Goal: Task Accomplishment & Management: Use online tool/utility

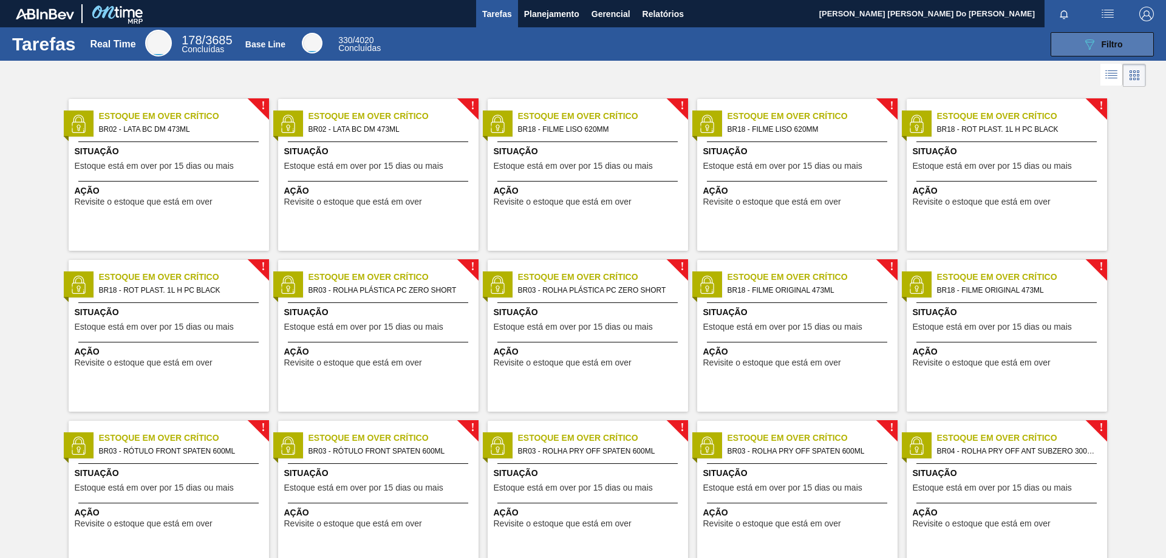
click at [1099, 45] on div "089F7B8B-B2A5-4AFE-B5C0-19BA573D28AC Filtro" at bounding box center [1102, 44] width 41 height 15
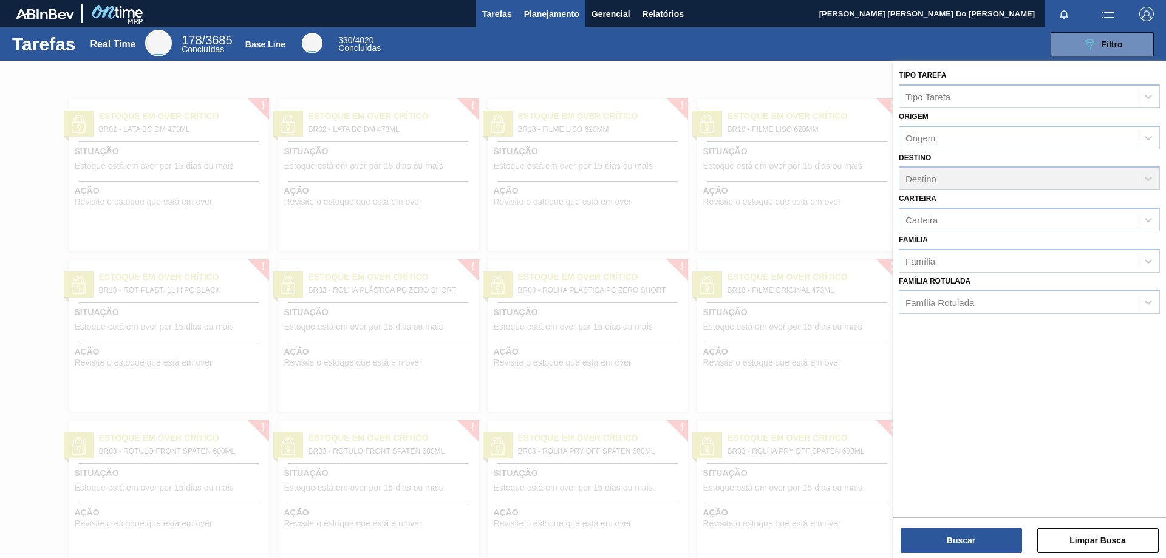
click at [557, 12] on span "Planejamento" at bounding box center [551, 14] width 55 height 15
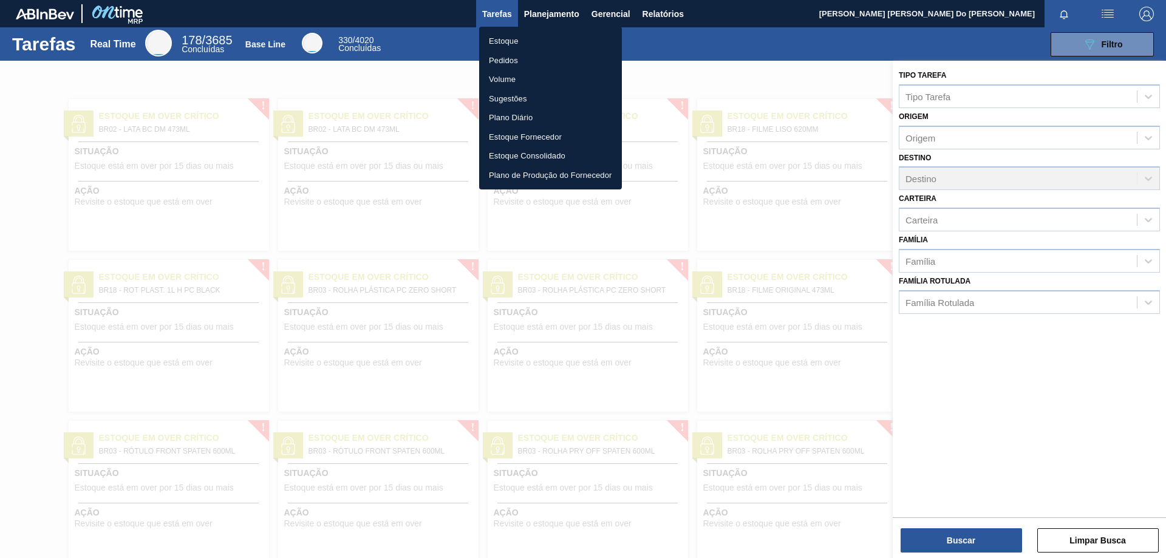
click at [535, 58] on li "Pedidos" at bounding box center [550, 60] width 143 height 19
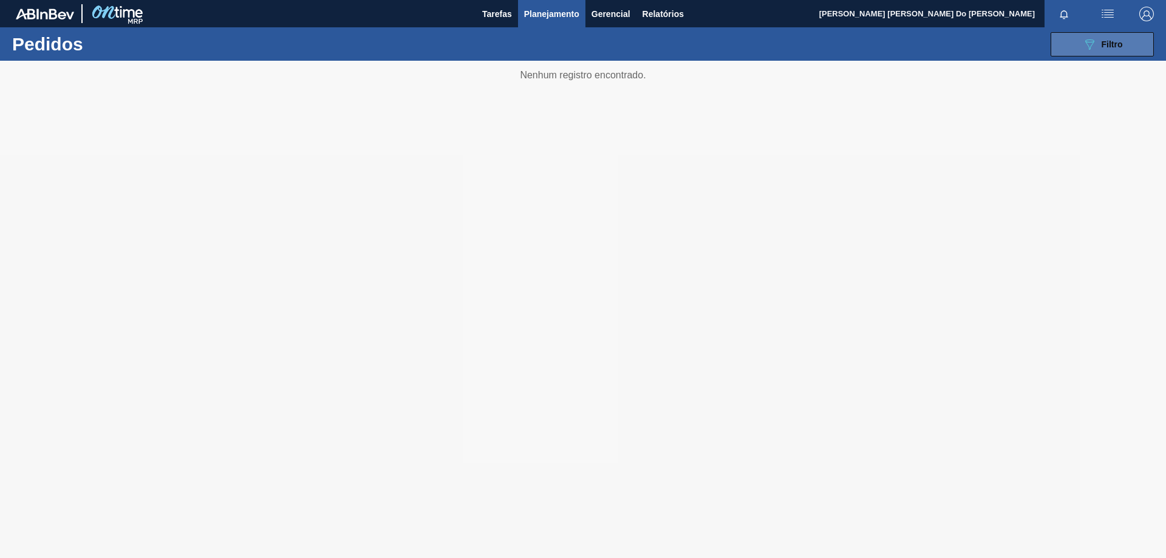
click at [1110, 45] on span "Filtro" at bounding box center [1111, 44] width 21 height 10
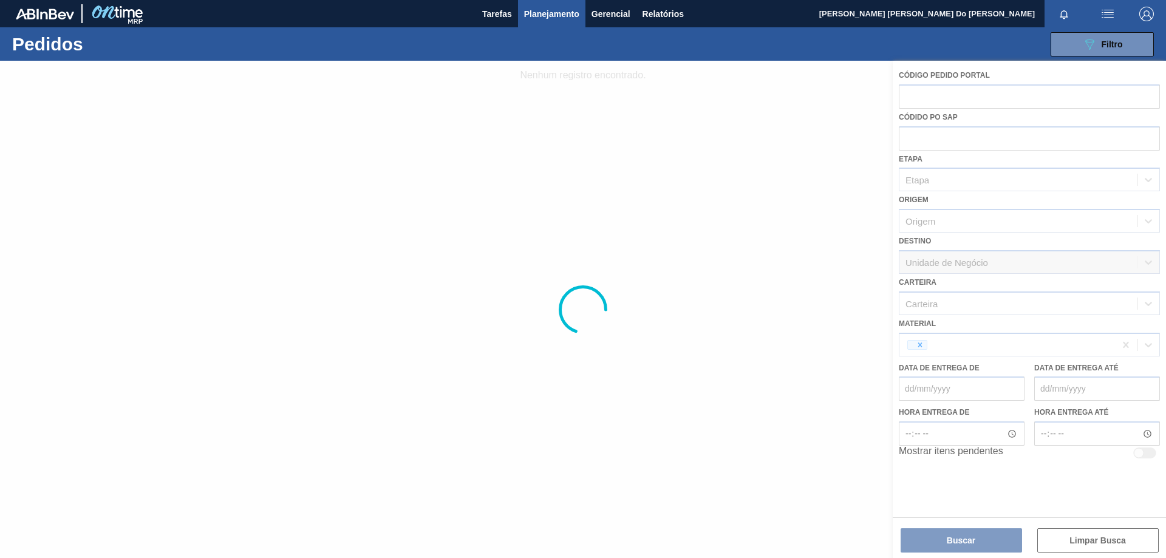
click at [921, 334] on div at bounding box center [583, 309] width 1166 height 497
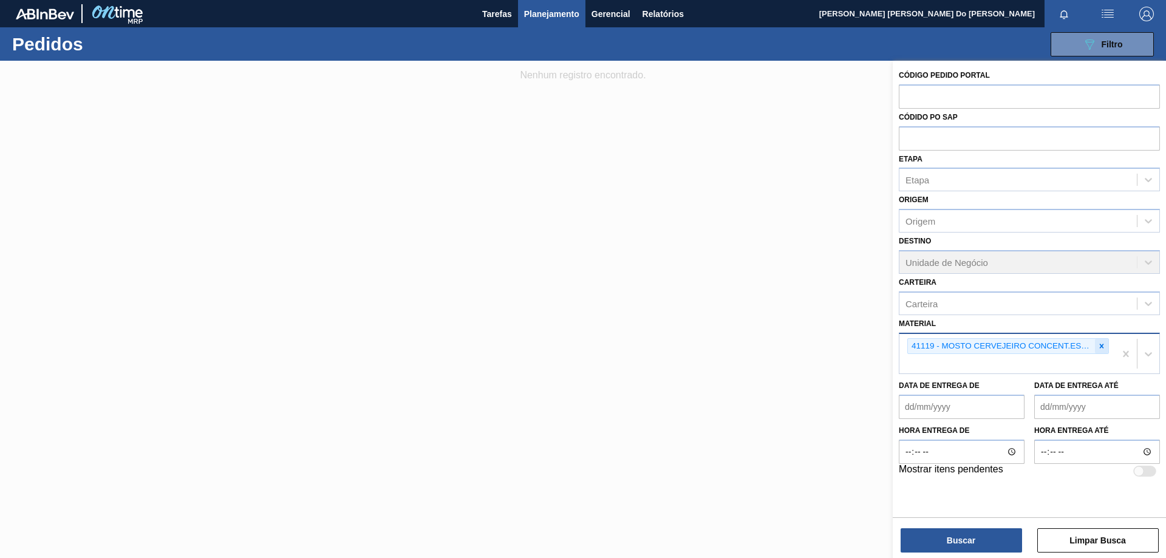
click at [1101, 344] on icon at bounding box center [1101, 346] width 8 height 8
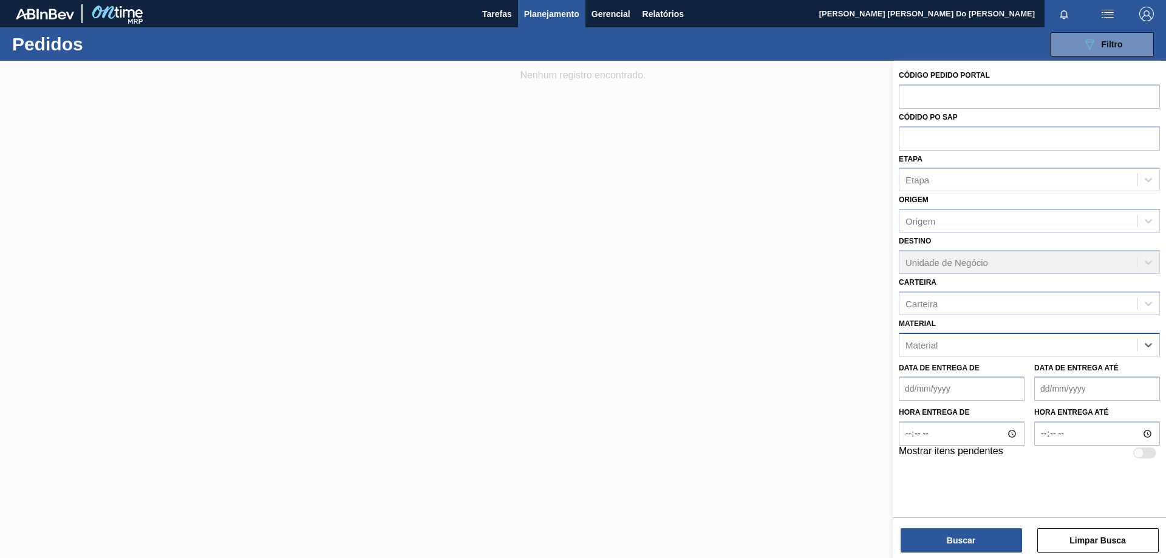
paste input "30003644"
type input "30003644"
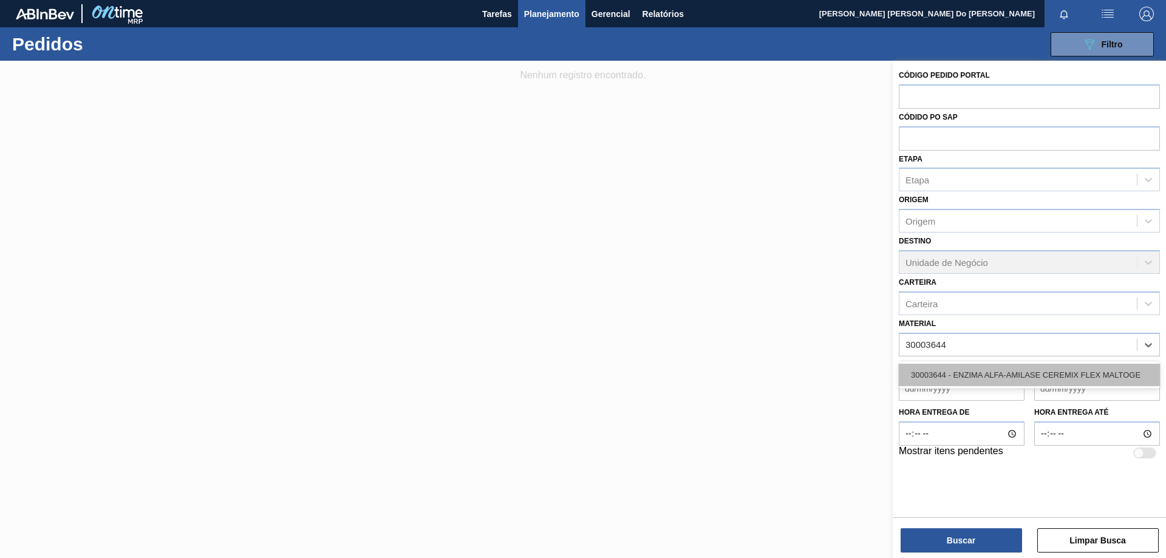
click at [1025, 372] on div "30003644 - ENZIMA ALFA-AMILASE CEREMIX FLEX MALTOGE" at bounding box center [1028, 375] width 261 height 22
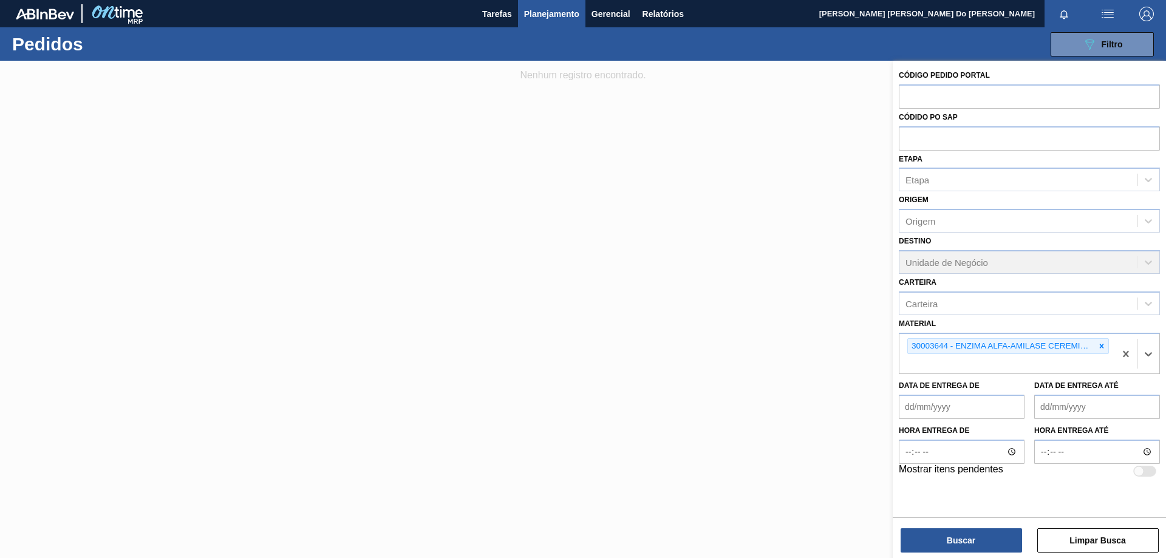
click at [982, 538] on button "Buscar" at bounding box center [960, 540] width 121 height 24
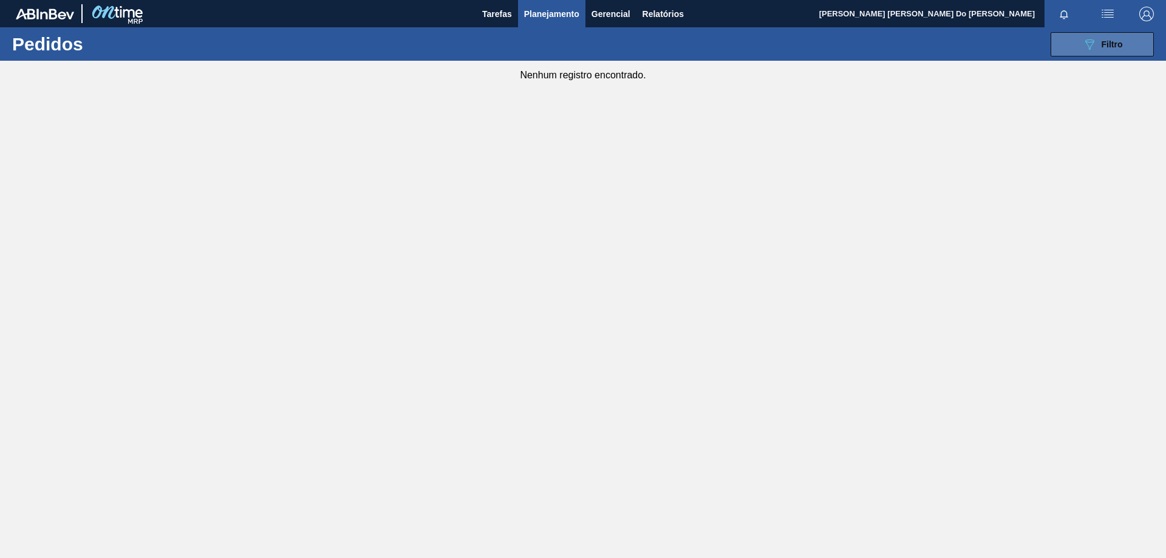
click at [1102, 46] on span "Filtro" at bounding box center [1111, 44] width 21 height 10
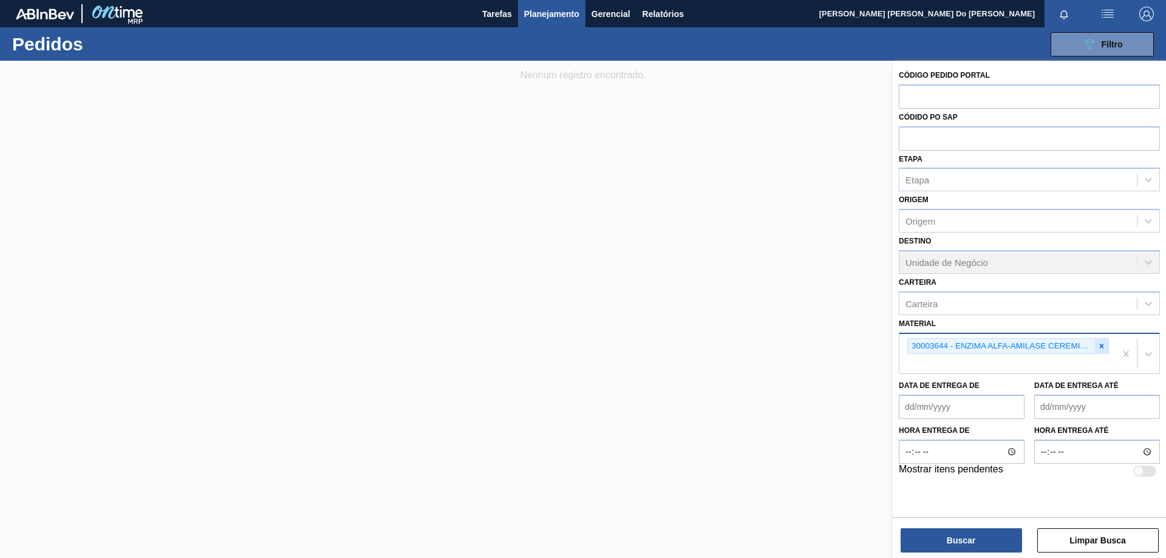
click at [1101, 346] on icon at bounding box center [1101, 346] width 4 height 4
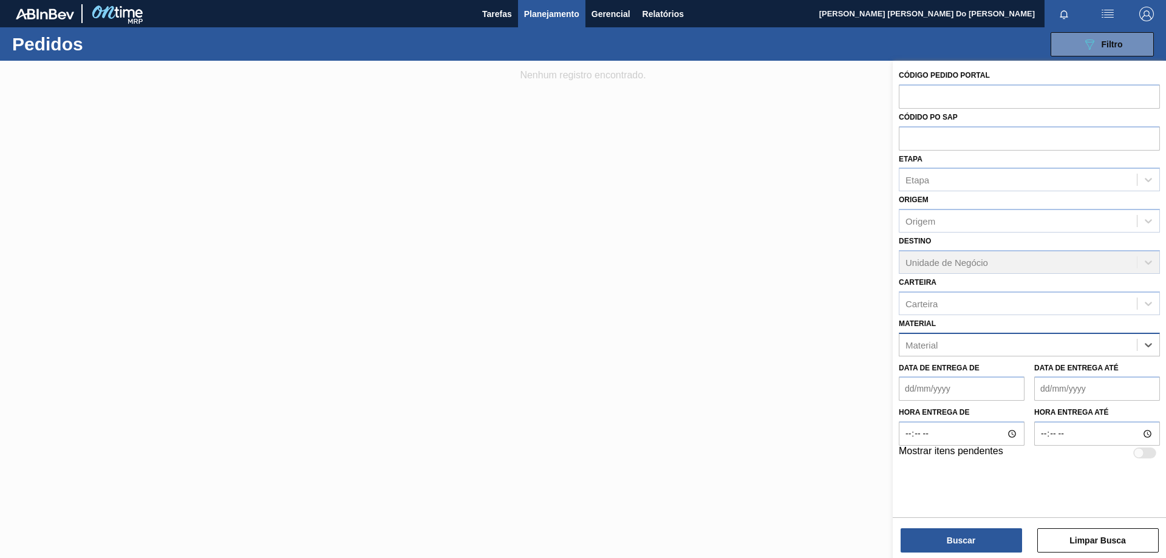
paste input "30003644"
type input "30003644"
click at [1000, 375] on div "30003644 - ENZIMA ALFA-AMILASE CEREMIX FLEX MALTOGE" at bounding box center [1028, 375] width 261 height 22
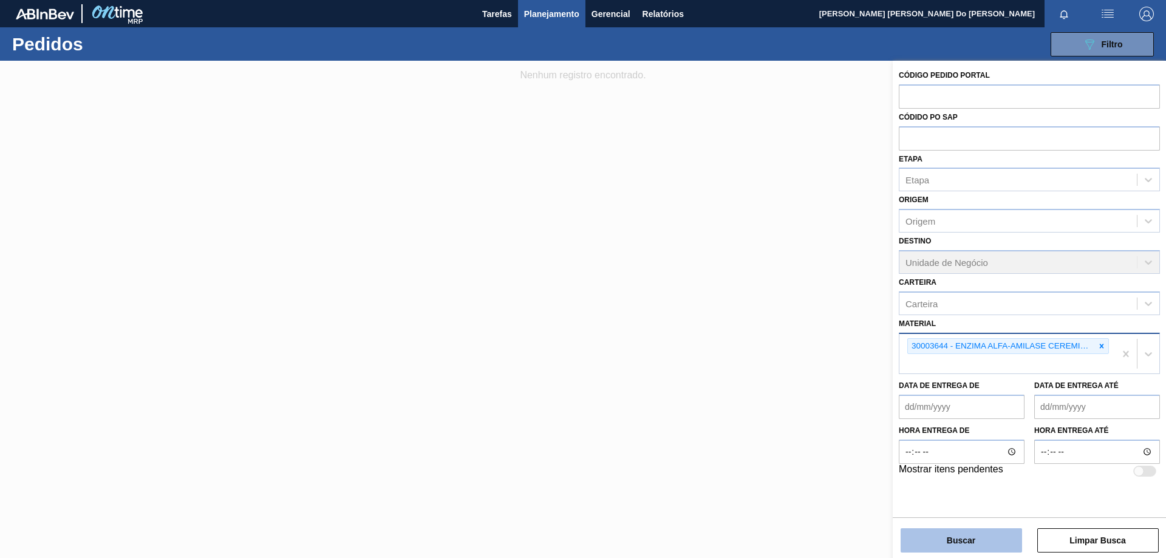
click at [990, 541] on button "Buscar" at bounding box center [960, 540] width 121 height 24
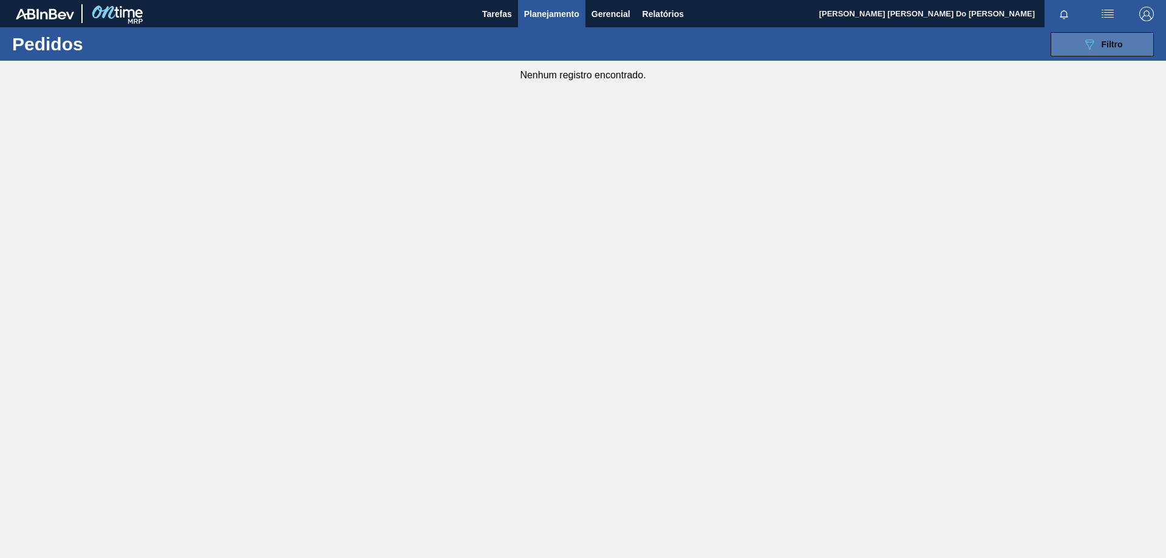
click at [1111, 41] on span "Filtro" at bounding box center [1111, 44] width 21 height 10
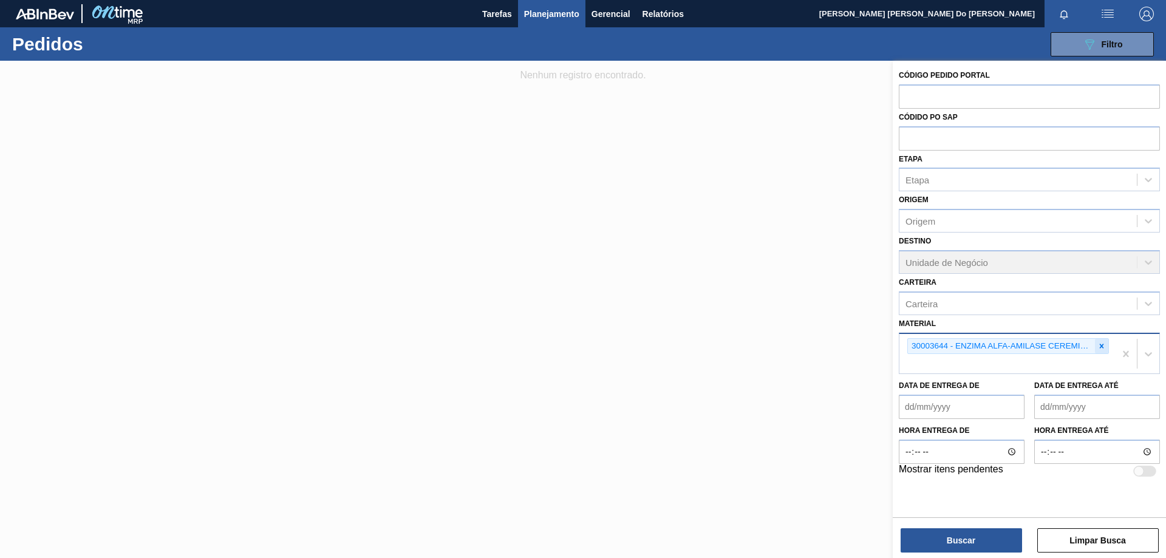
click at [1098, 347] on icon at bounding box center [1101, 346] width 8 height 8
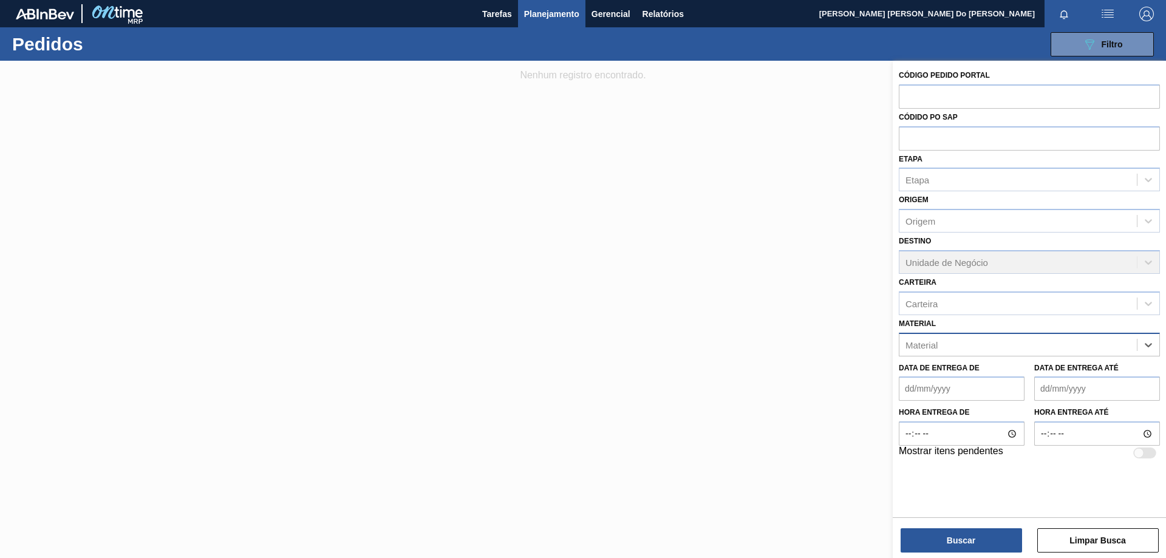
paste input "30010006"
type input "30010006"
click at [645, 266] on div at bounding box center [583, 340] width 1166 height 558
